Goal: Use online tool/utility: Use online tool/utility

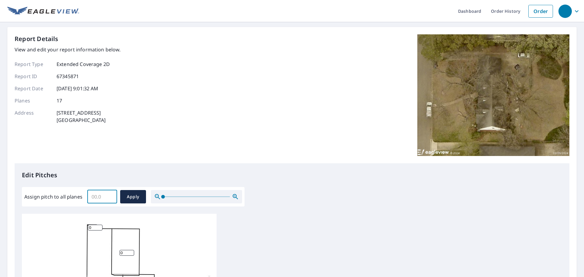
click at [100, 194] on input "Assign pitch to all planes" at bounding box center [102, 196] width 30 height 17
type input "8"
click at [134, 200] on span "Apply" at bounding box center [133, 197] width 16 height 8
type input "8"
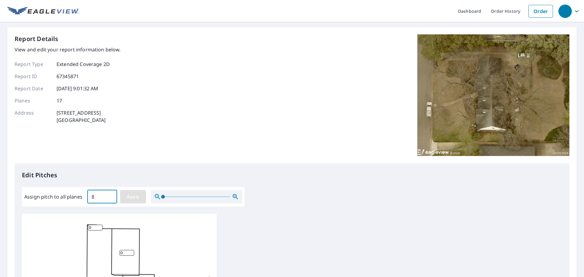
type input "8"
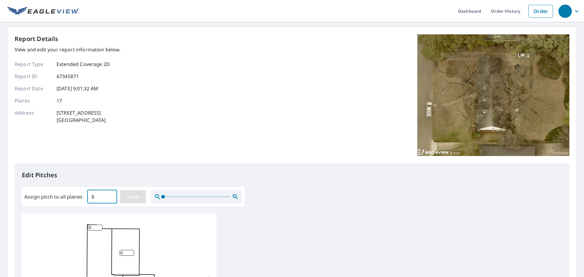
type input "8"
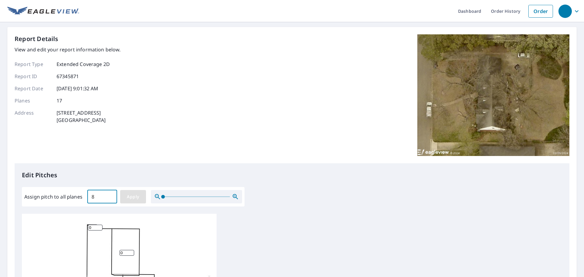
type input "8"
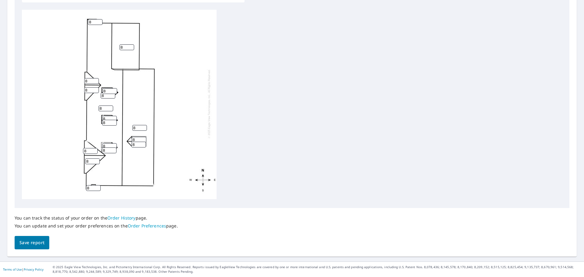
scroll to position [6, 0]
click at [43, 242] on span "Save report" at bounding box center [31, 243] width 25 height 8
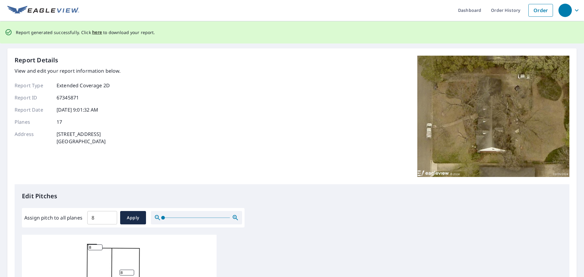
scroll to position [0, 0]
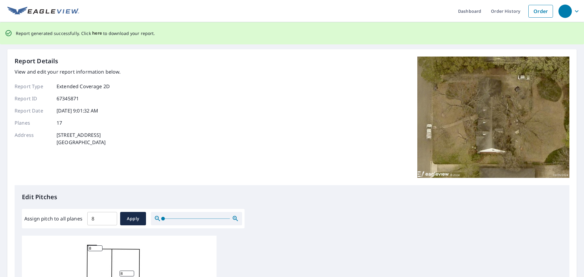
click at [95, 33] on span "here" at bounding box center [97, 34] width 10 height 8
